Goal: Task Accomplishment & Management: Manage account settings

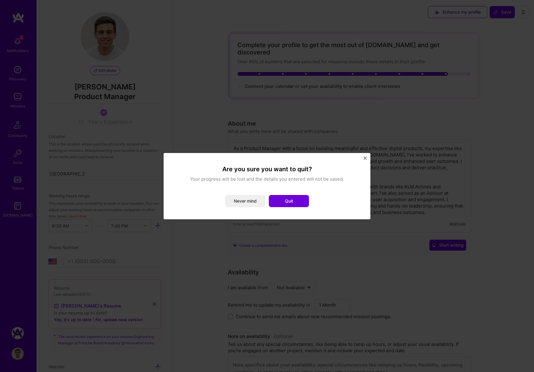
select select "US"
select select "Not Available"
select select "1 Month"
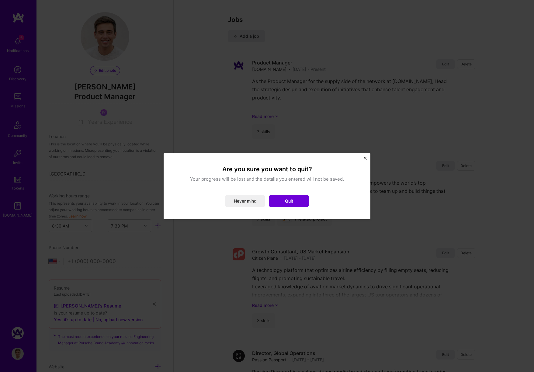
scroll to position [292, 0]
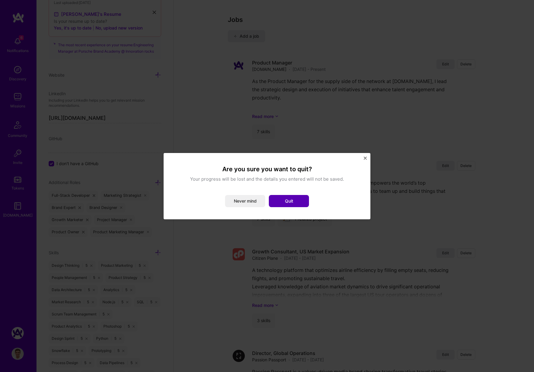
click at [299, 203] on button "Quit" at bounding box center [289, 201] width 40 height 12
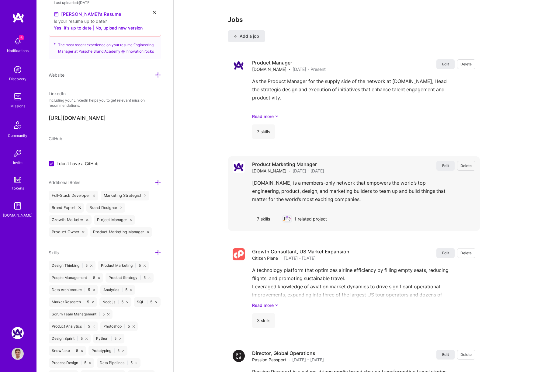
click at [306, 181] on div "[DOMAIN_NAME] is a members-only network that empowers the world’s top engineeri…" at bounding box center [363, 193] width 223 height 28
click at [293, 168] on span "[DATE] - [DATE]" at bounding box center [309, 171] width 32 height 6
click at [447, 163] on span "Edit" at bounding box center [445, 165] width 7 height 5
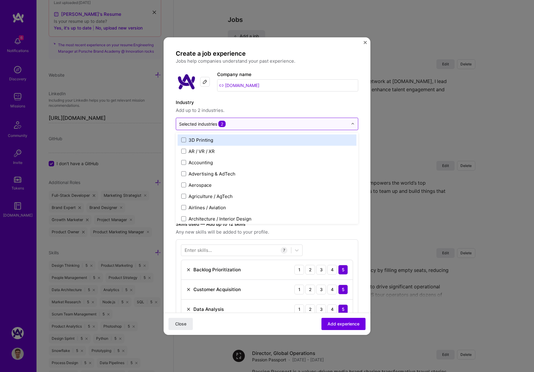
click at [303, 126] on input "text" at bounding box center [263, 123] width 169 height 6
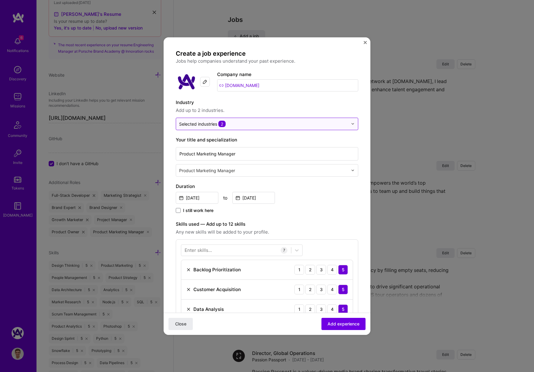
click at [225, 125] on span "2" at bounding box center [221, 123] width 7 height 6
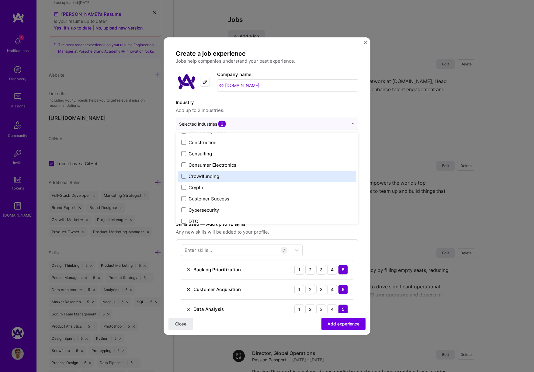
scroll to position [0, 0]
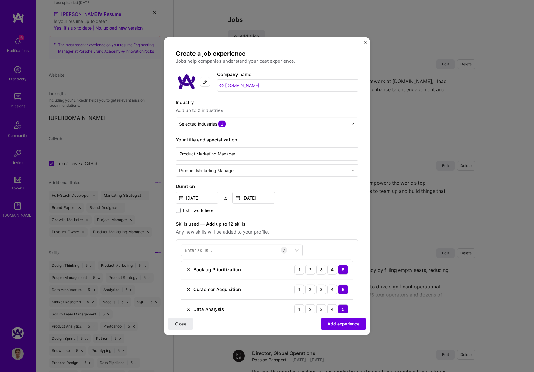
click at [239, 103] on label "Industry" at bounding box center [267, 102] width 182 height 7
click at [182, 32] on div "Create a job experience Jobs help companies understand your past experience. Co…" at bounding box center [267, 186] width 534 height 372
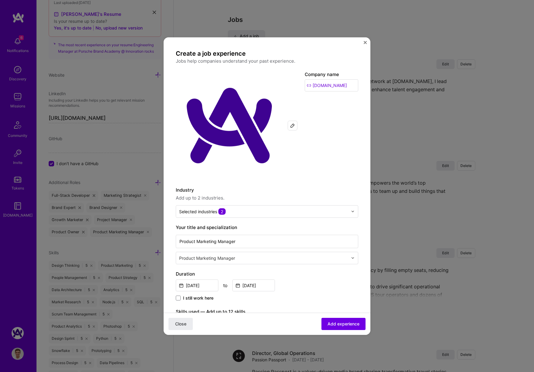
click at [182, 32] on div "Complete your profile to get the most out of [DOMAIN_NAME] and get discovered O…" at bounding box center [354, 320] width 360 height 2821
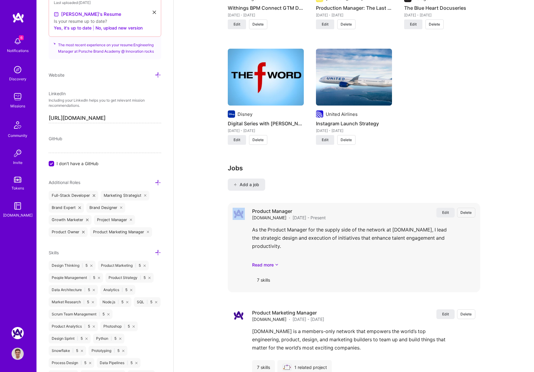
scroll to position [924, 0]
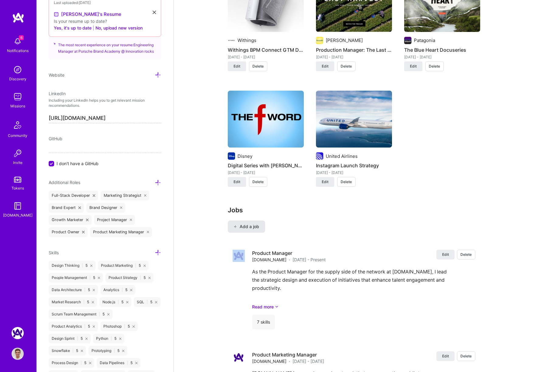
click at [250, 224] on span "Add a job" at bounding box center [246, 227] width 25 height 6
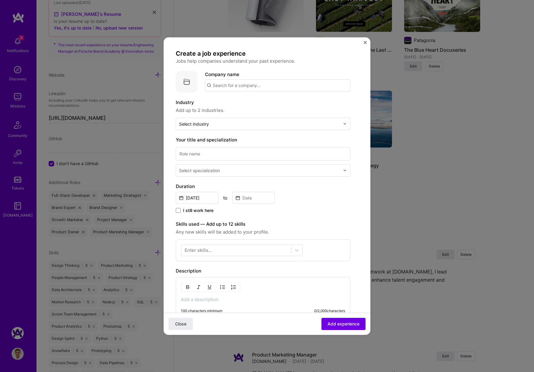
click at [235, 85] on input "text" at bounding box center [277, 85] width 145 height 12
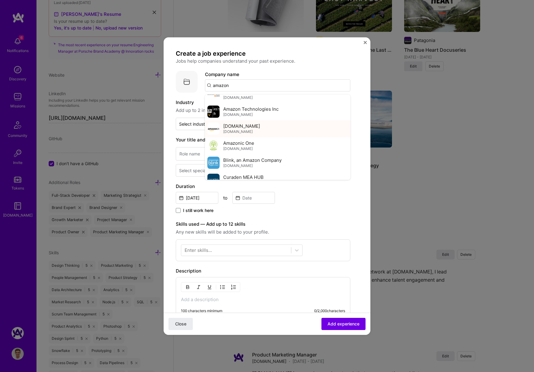
scroll to position [163, 0]
type input "f"
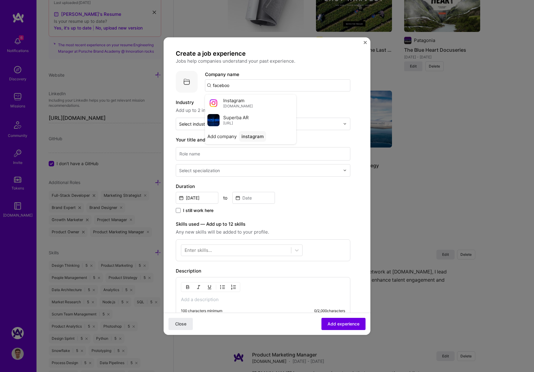
type input "facebook"
type input "røde"
click at [214, 120] on img at bounding box center [213, 120] width 12 height 12
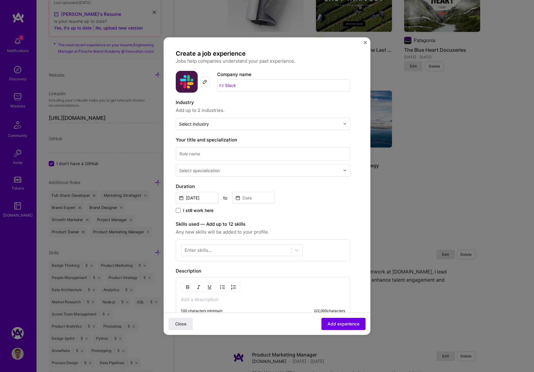
click at [202, 80] on div at bounding box center [205, 82] width 10 height 10
click at [206, 87] on img "button" at bounding box center [205, 87] width 5 height 5
click at [244, 85] on input "Slack" at bounding box center [283, 85] width 133 height 12
type input "self employed"
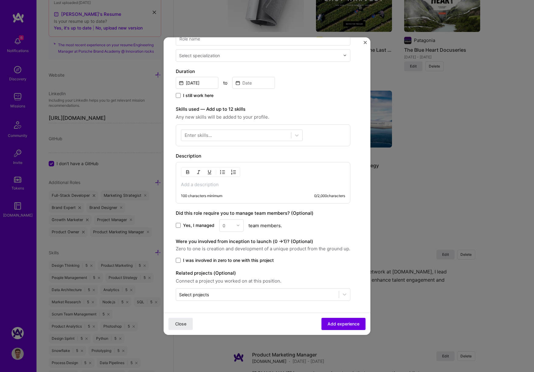
drag, startPoint x: 100, startPoint y: 148, endPoint x: 92, endPoint y: 149, distance: 7.9
click at [94, 149] on div "Create a job experience Jobs help companies understand your past experience. Co…" at bounding box center [267, 186] width 534 height 372
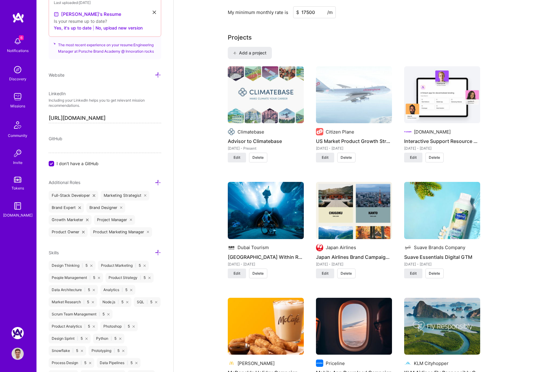
scroll to position [466, 0]
